Goal: Browse casually

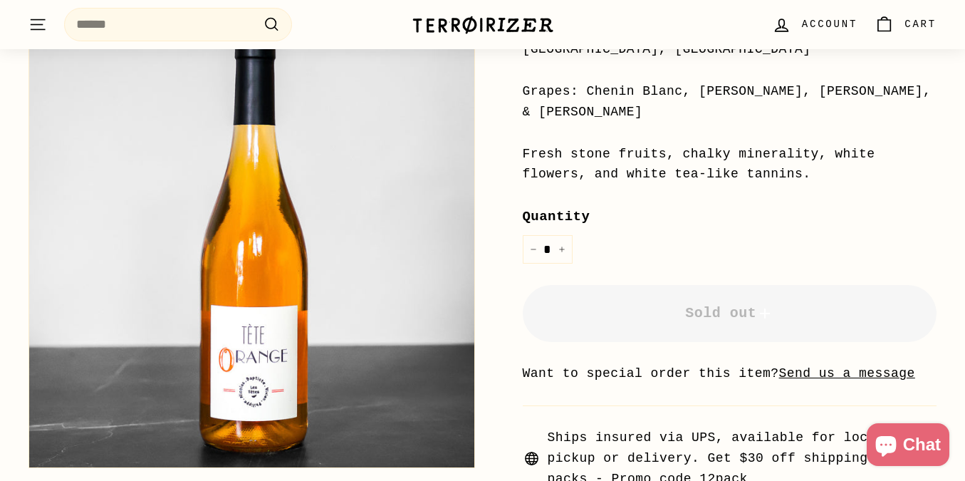
scroll to position [413, 0]
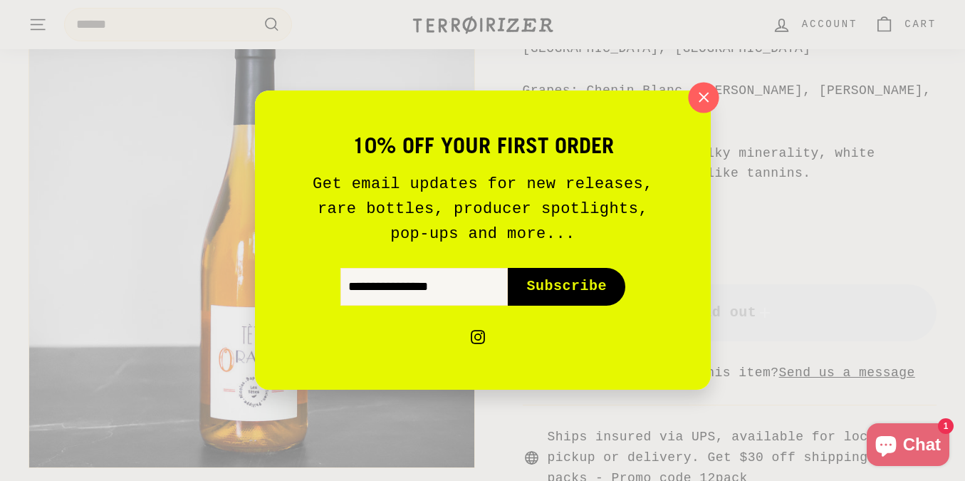
click at [704, 105] on icon "button" at bounding box center [702, 97] width 21 height 21
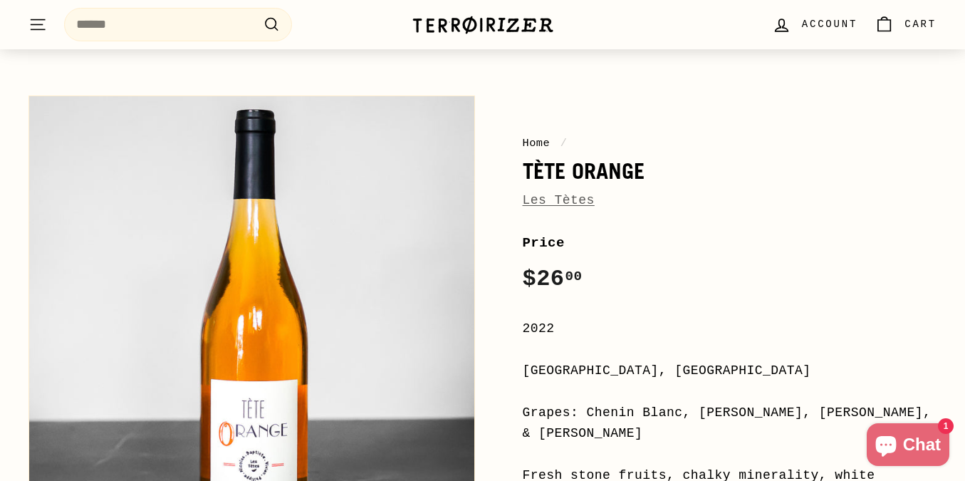
scroll to position [113, 0]
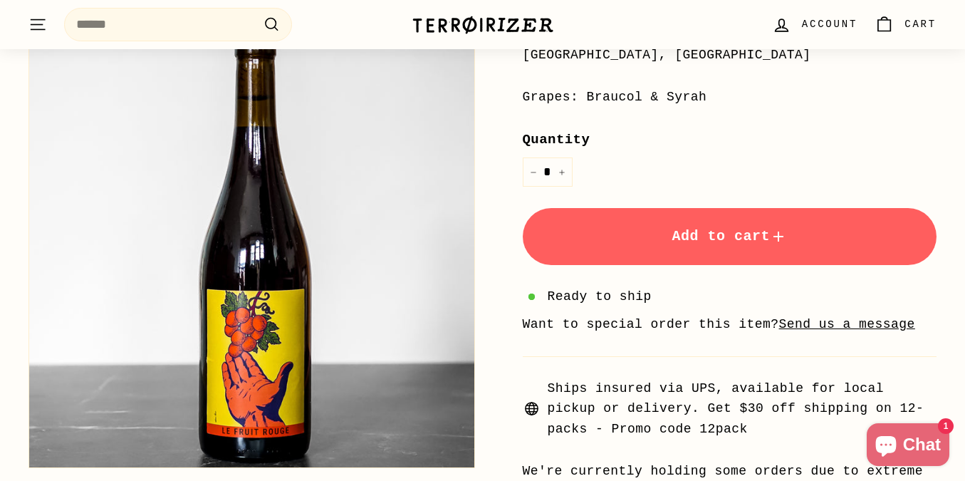
scroll to position [408, 0]
